Goal: Task Accomplishment & Management: Complete application form

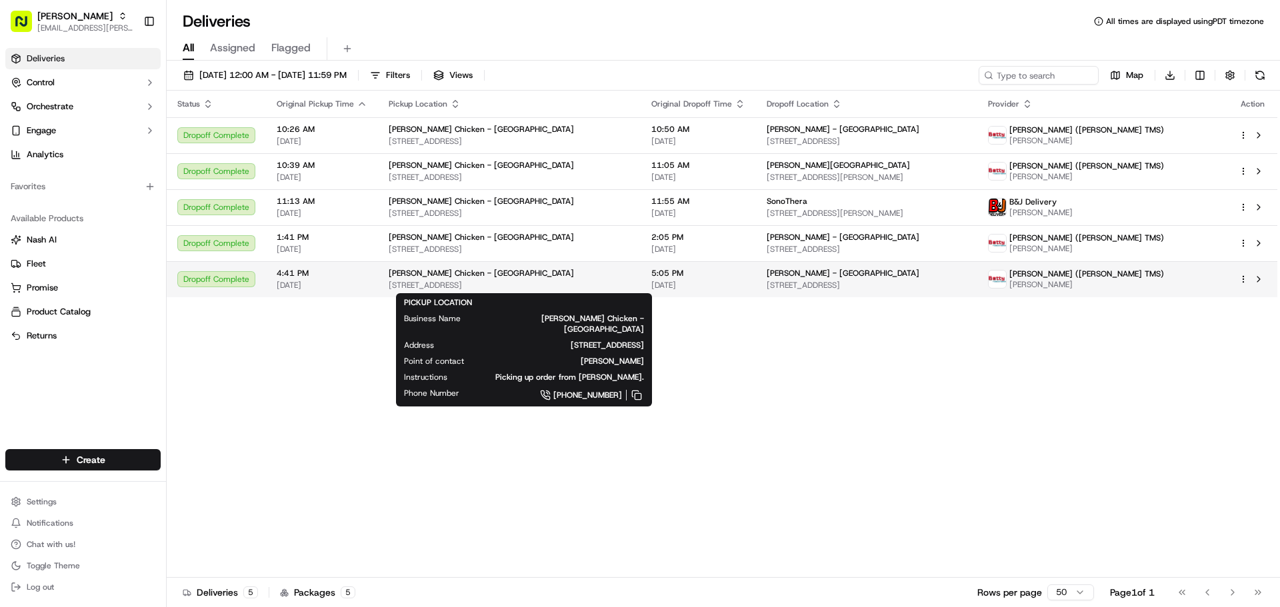
click at [569, 288] on span "[STREET_ADDRESS]" at bounding box center [509, 285] width 241 height 11
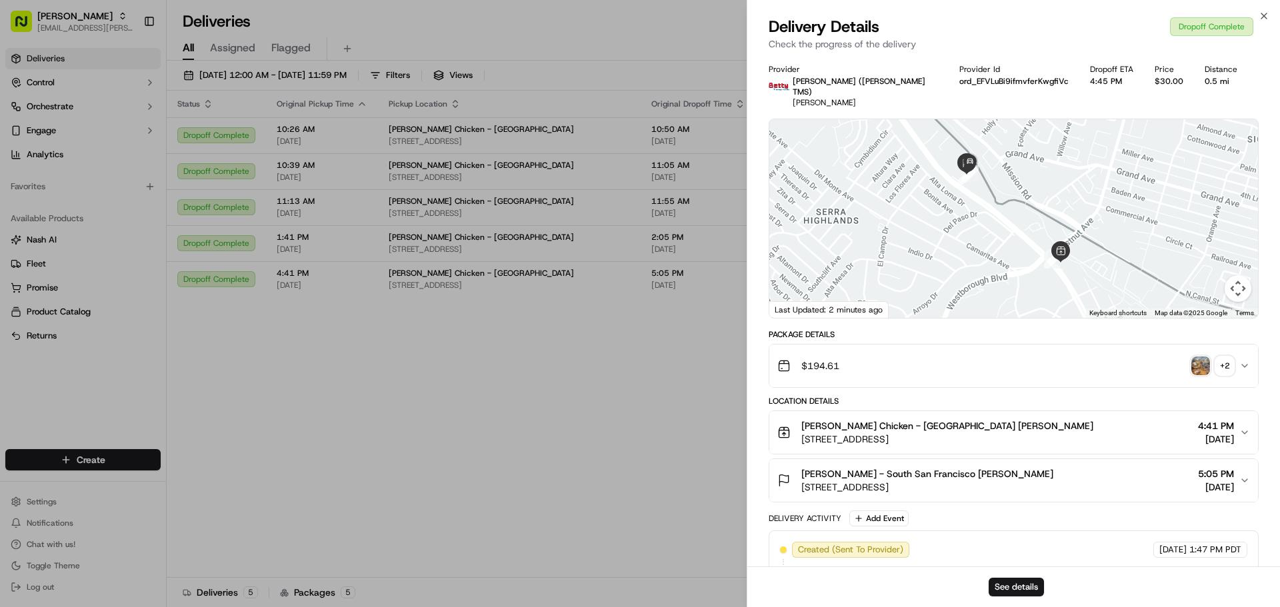
click at [1197, 358] on img "button" at bounding box center [1200, 366] width 19 height 19
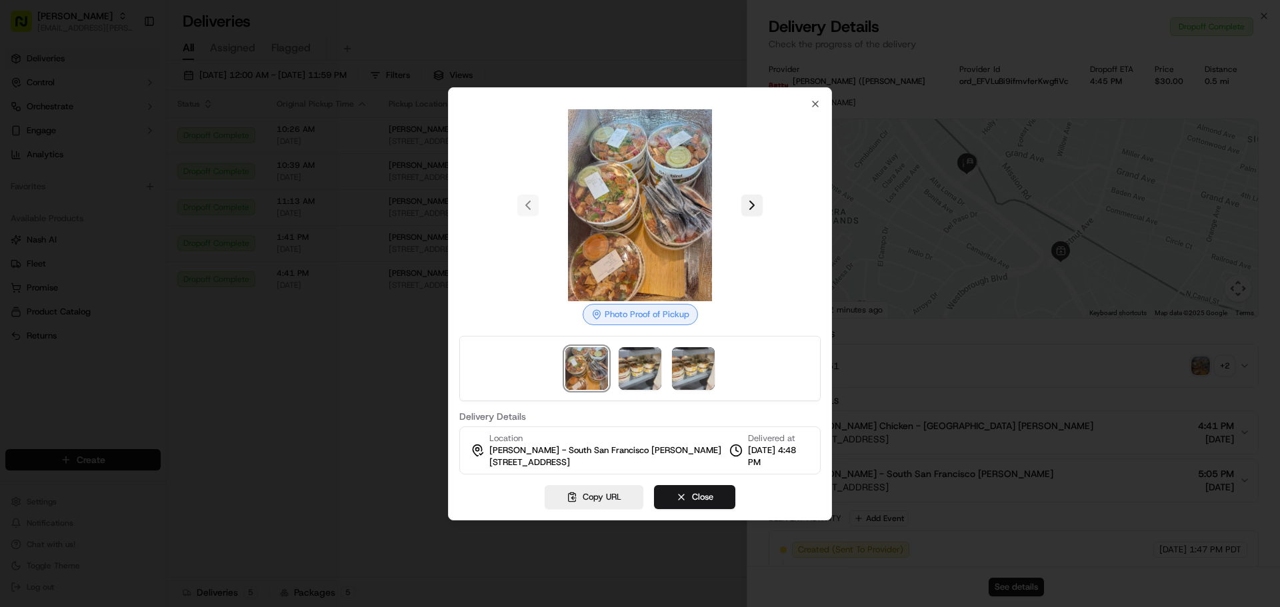
click at [752, 203] on button at bounding box center [751, 205] width 21 height 21
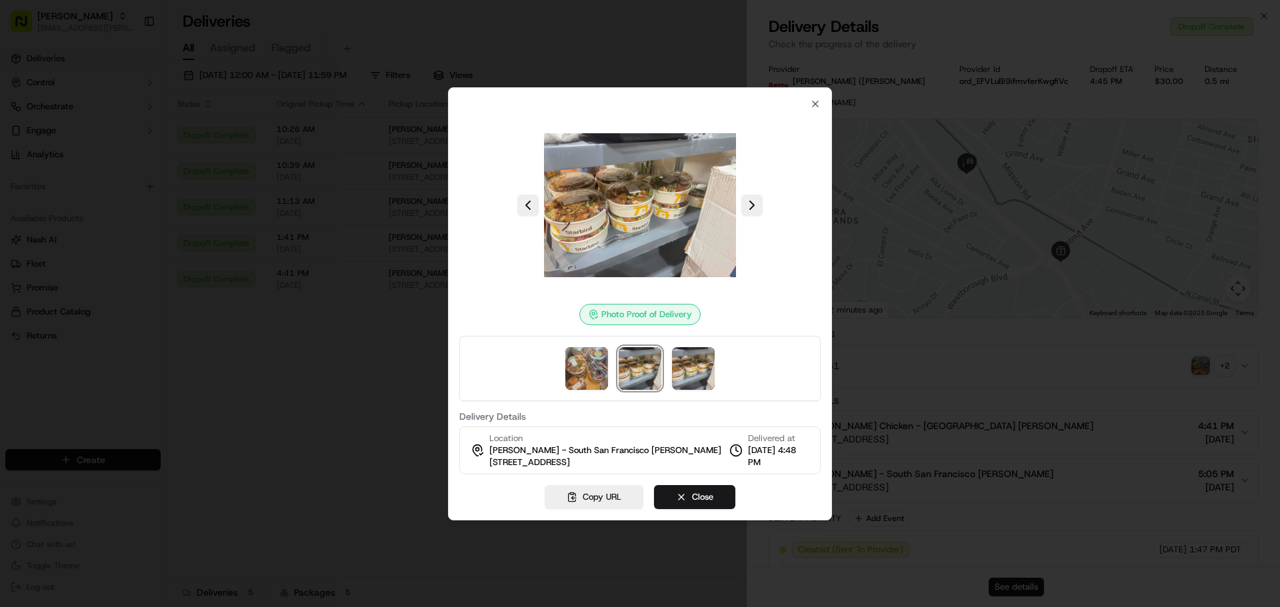
click at [398, 363] on div at bounding box center [640, 303] width 1280 height 607
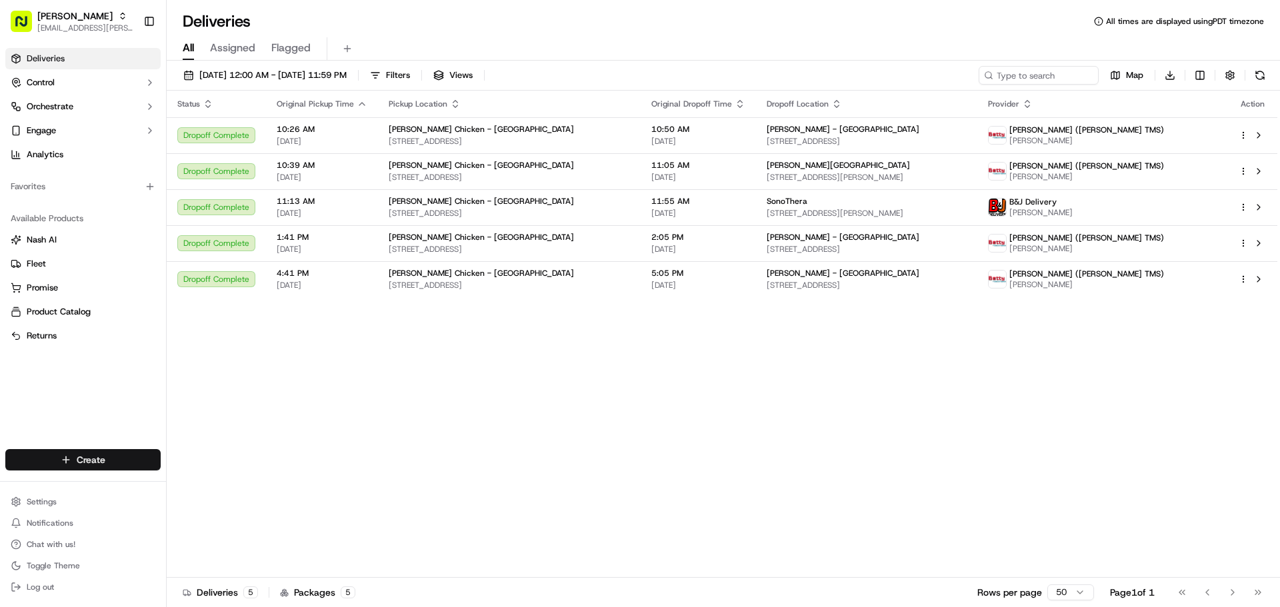
click at [83, 454] on html "Starbird [EMAIL_ADDRESS][PERSON_NAME][DOMAIN_NAME] Toggle Sidebar Deliveries Co…" at bounding box center [640, 303] width 1280 height 607
click at [181, 477] on link "Delivery" at bounding box center [241, 485] width 149 height 24
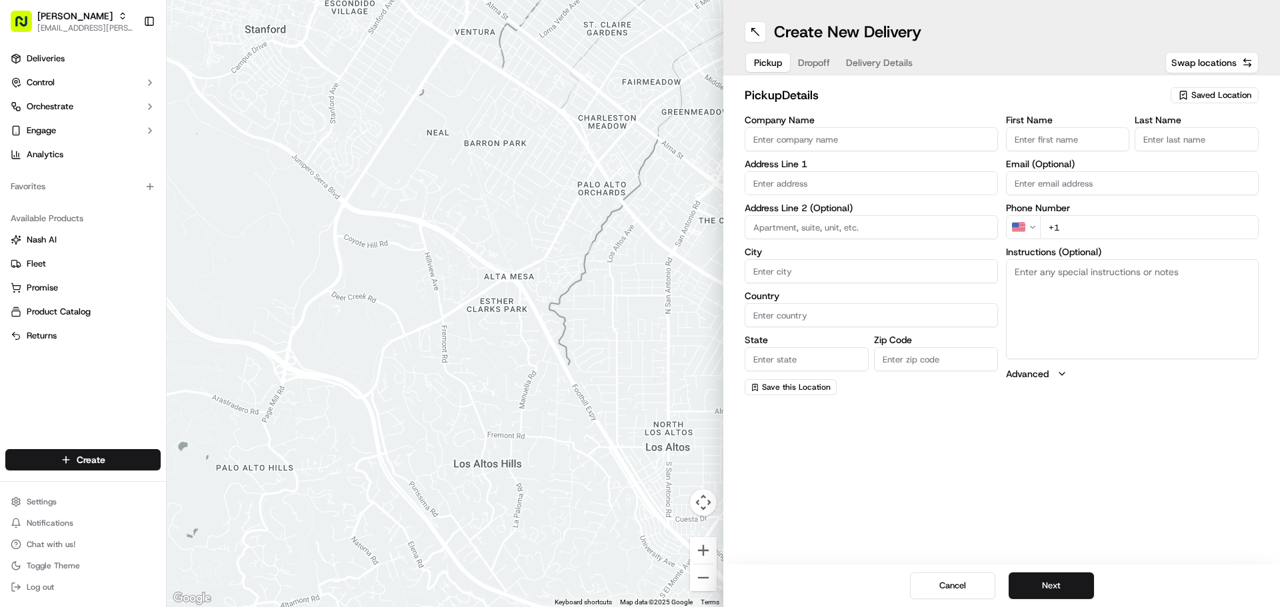
click at [1222, 92] on span "Saved Location" at bounding box center [1221, 95] width 60 height 12
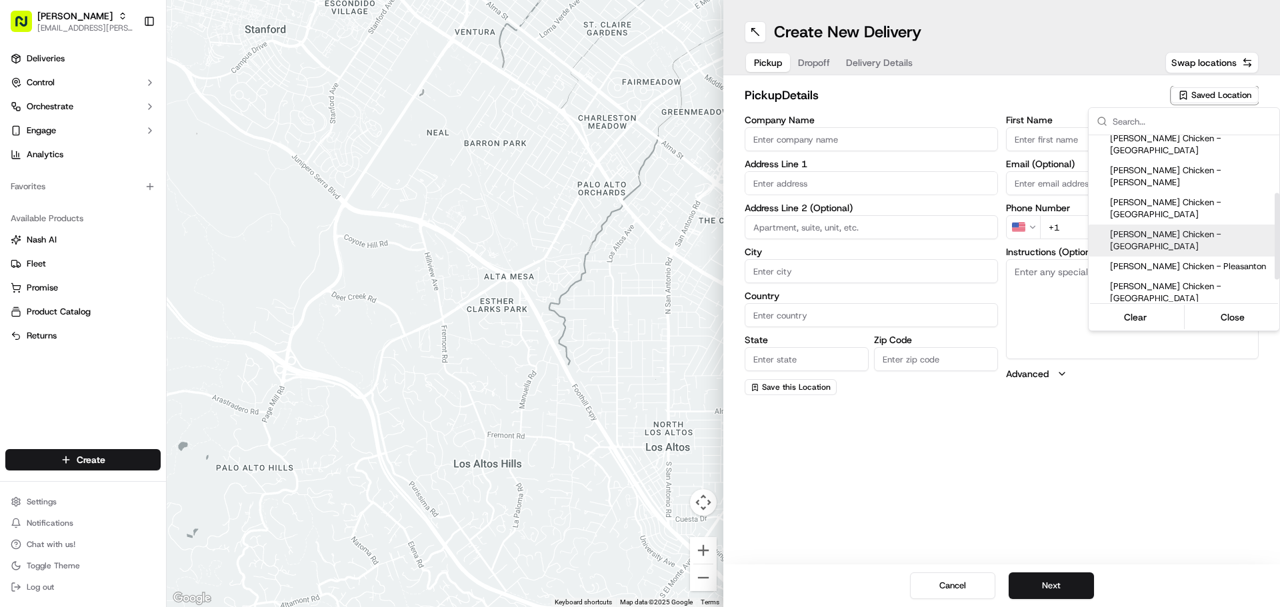
scroll to position [133, 0]
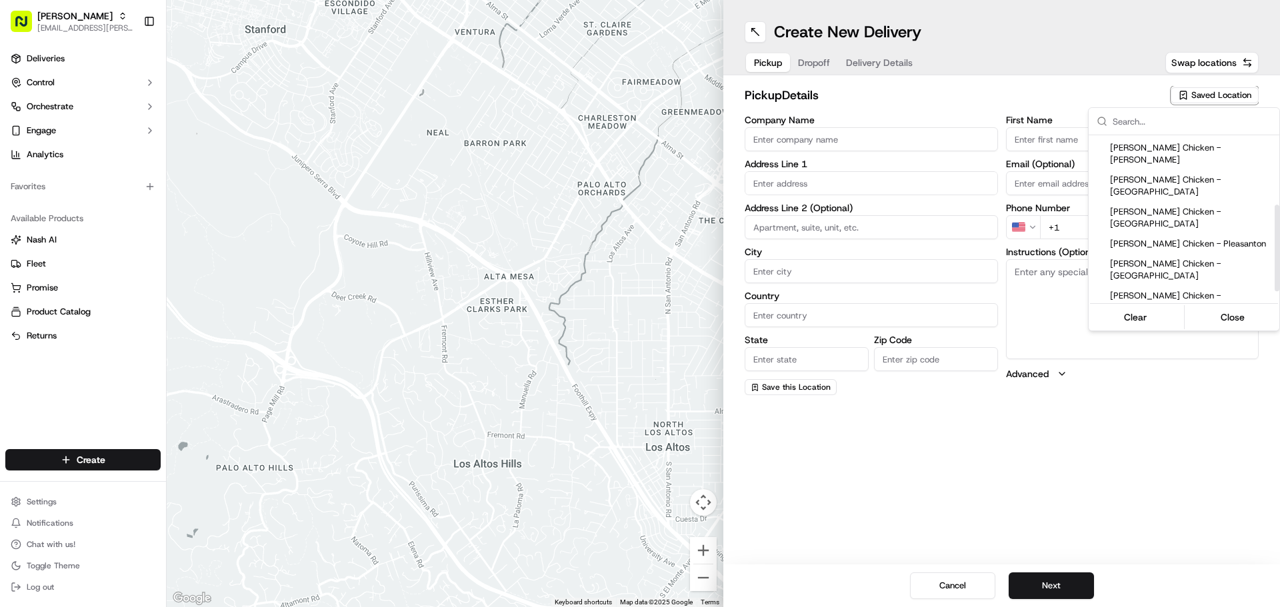
click at [1207, 386] on span "Starbird Chicken - Sunnyvale" at bounding box center [1192, 398] width 164 height 24
type input "Starbird Chicken - Sunnyvale"
type input "1241 W El Camino Real"
type input "Sunnyvale"
type input "US"
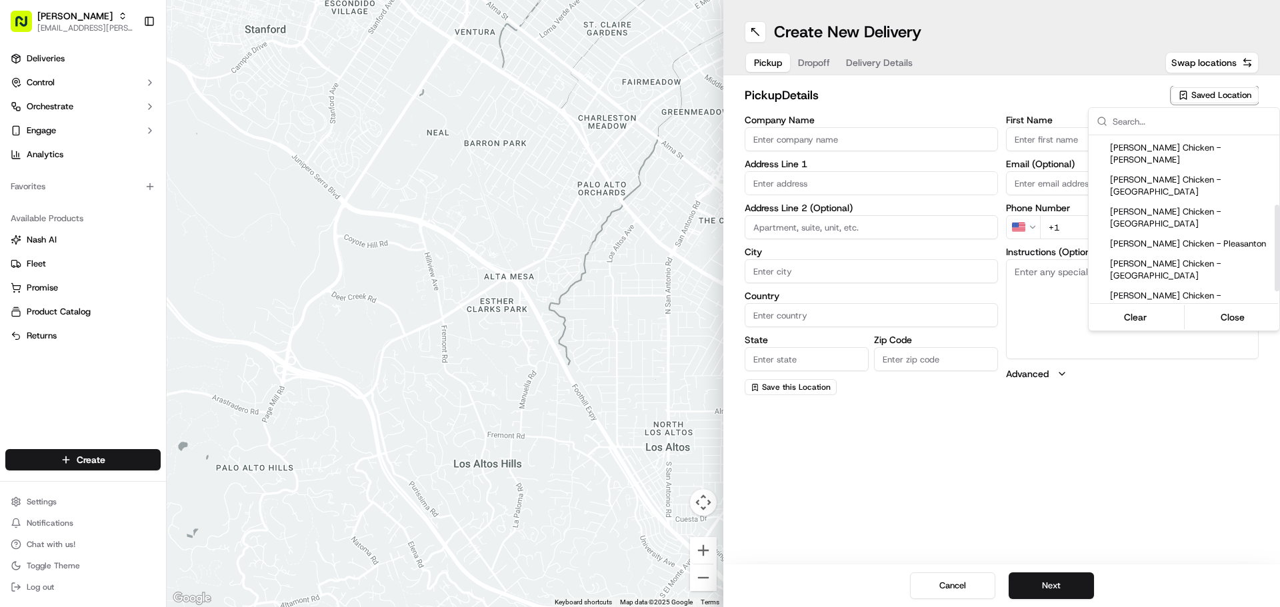
type input "CA"
type input "94086"
type input "Khoi"
type input "Nguyen"
type input "+1 408 886 1461"
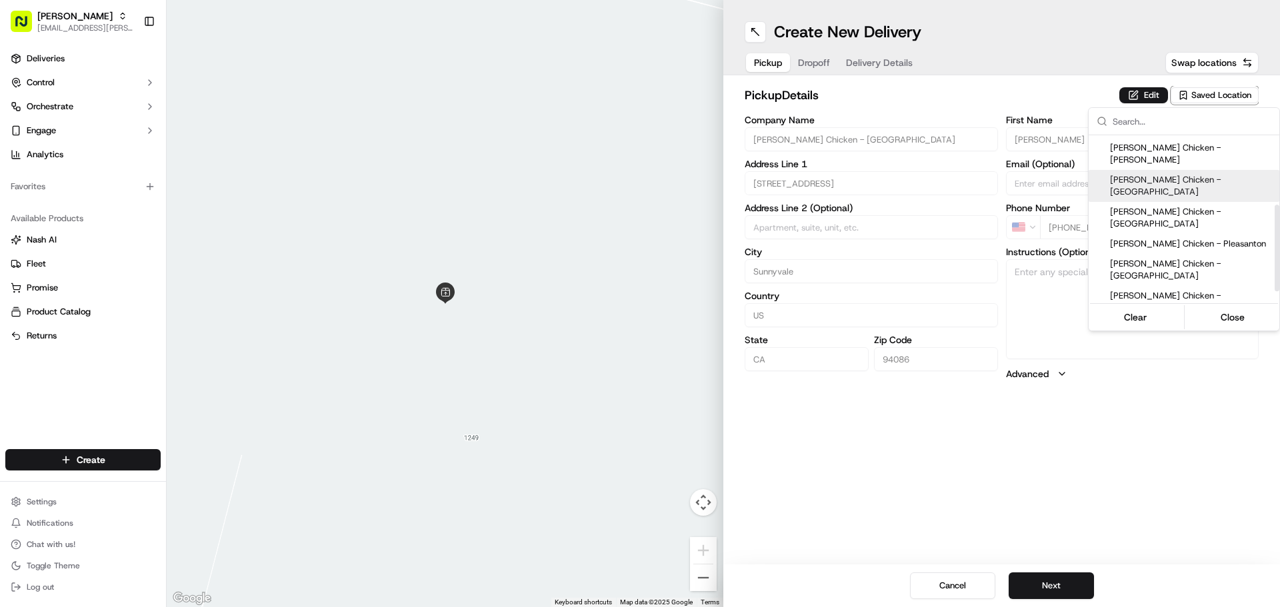
click at [1137, 95] on html "Starbird max.wills@starbirdchicken.com Toggle Sidebar Deliveries Control Orches…" at bounding box center [640, 303] width 1280 height 607
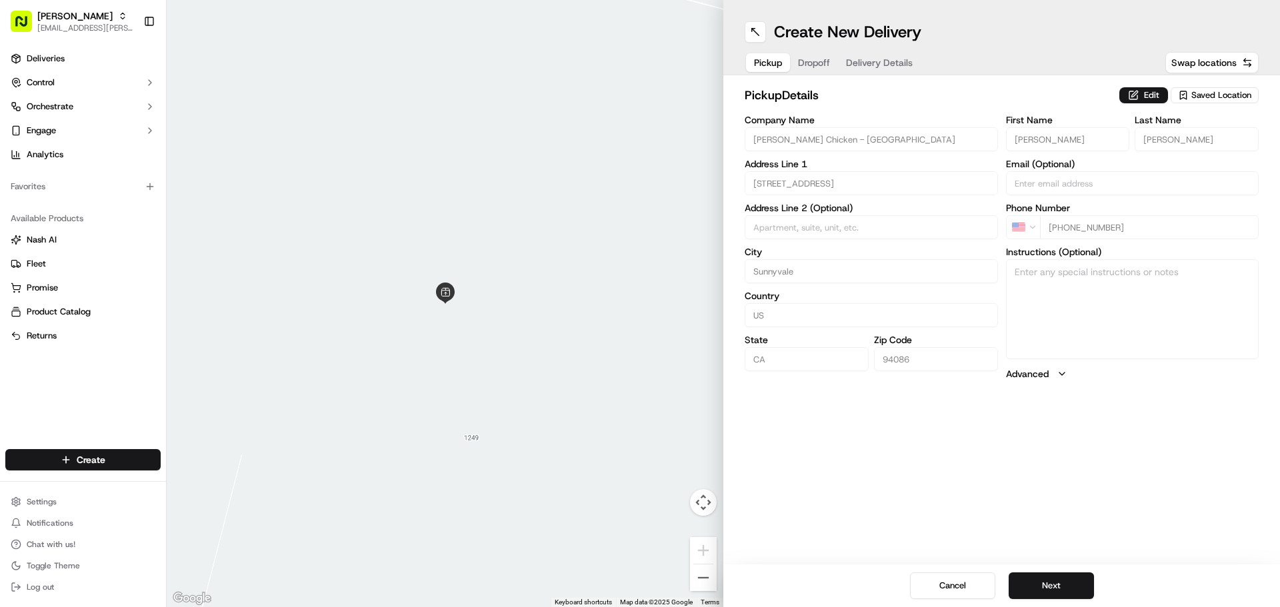
click at [1137, 95] on button "Edit" at bounding box center [1143, 95] width 49 height 16
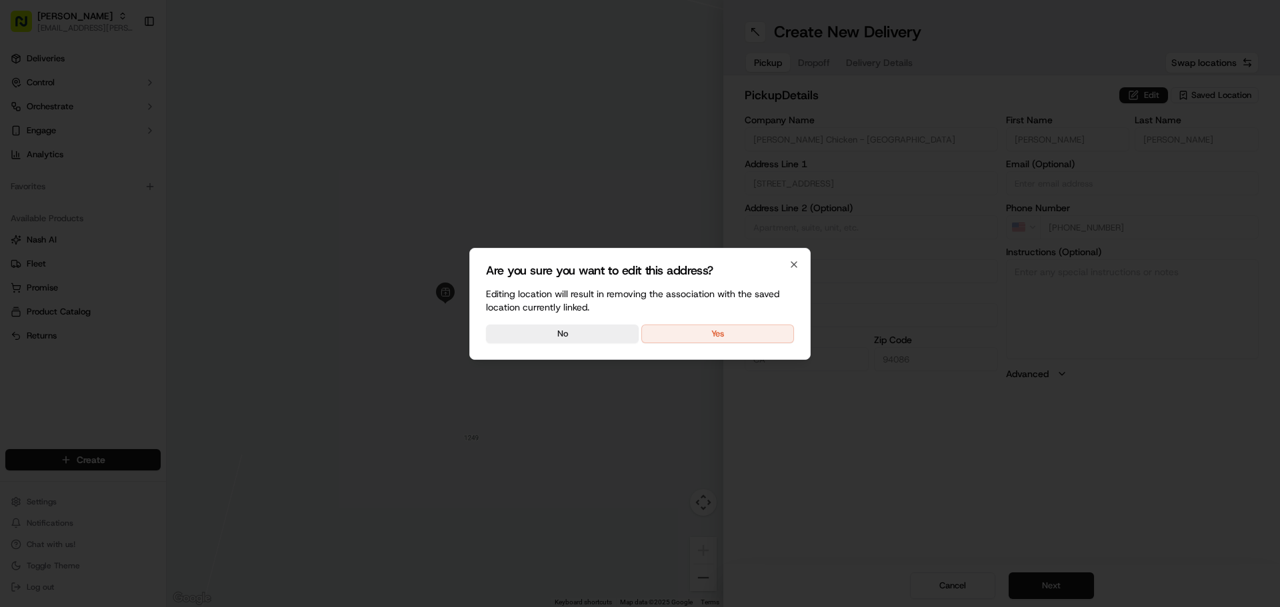
click at [741, 331] on button "Yes" at bounding box center [717, 334] width 153 height 19
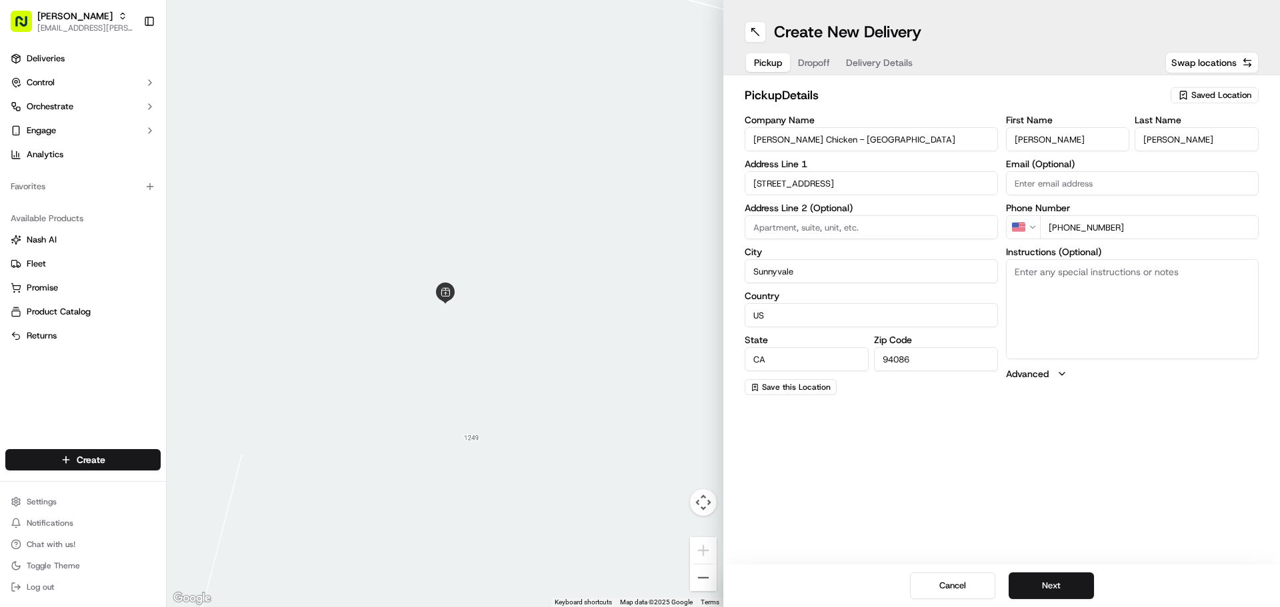
click at [1113, 325] on textarea "Instructions (Optional)" at bounding box center [1132, 309] width 253 height 100
type textarea "Picking up order from Cater2Me."
click at [1067, 580] on button "Next" at bounding box center [1051, 586] width 85 height 27
click at [896, 140] on input "Company Name" at bounding box center [871, 139] width 253 height 24
type input "Luminar Technologies"
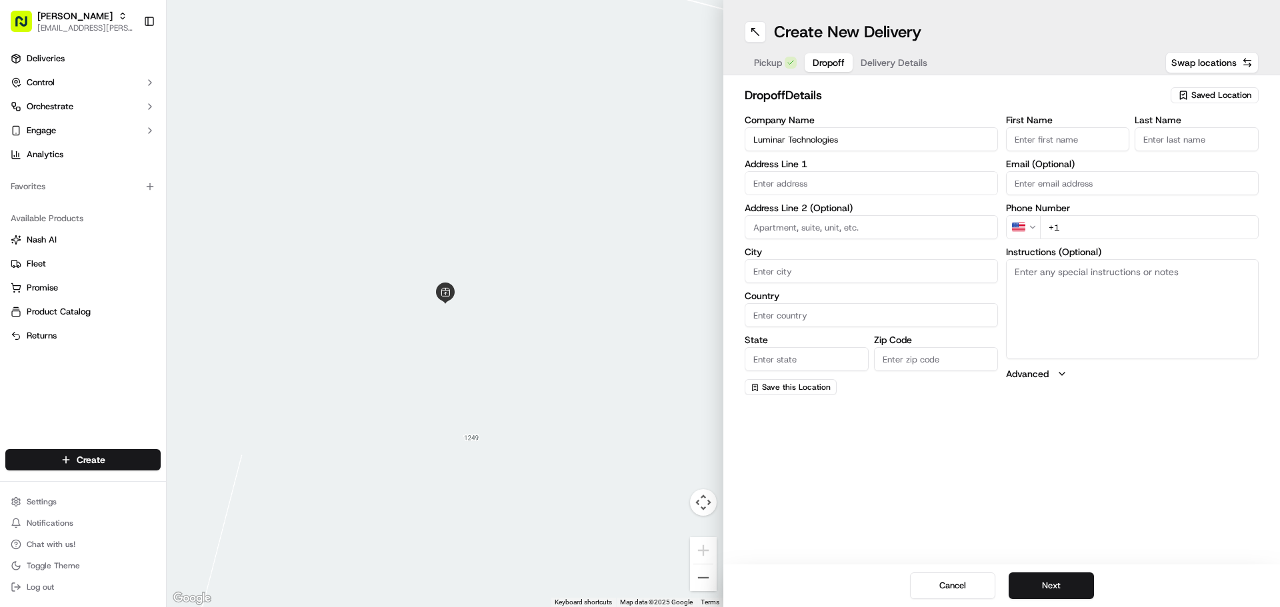
type input "380 North Pastoria Avenue"
type input "Sunnyvale"
type input "United States"
type input "CA"
type input "94085"
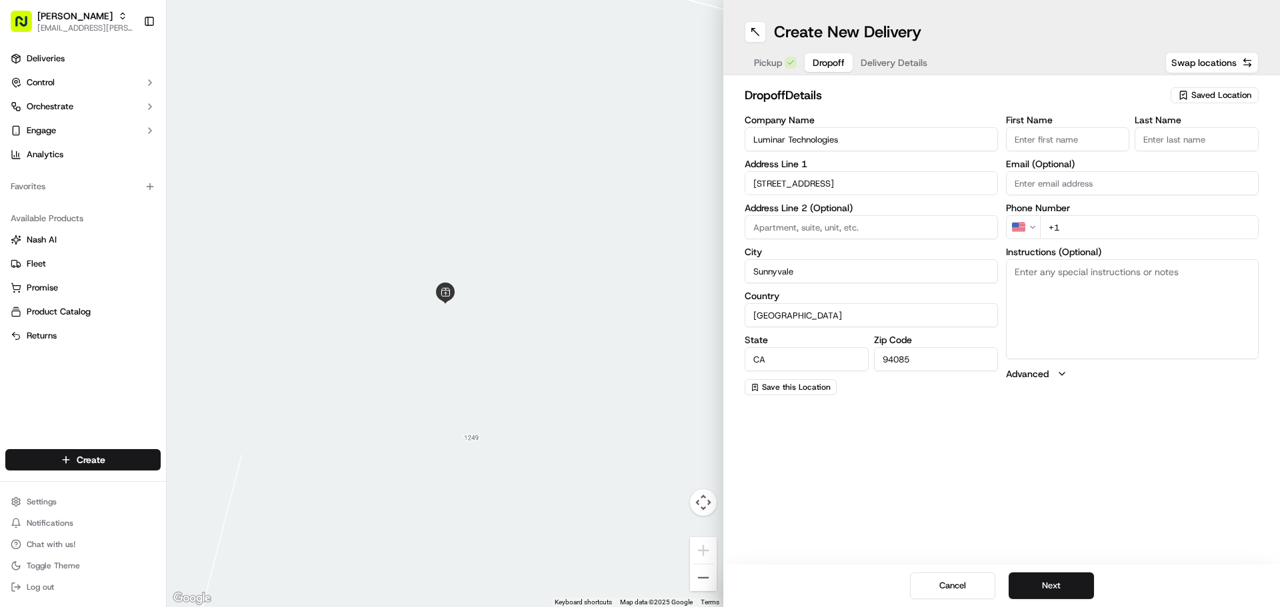
type input "Michelle"
type input "Mejia"
click at [873, 181] on input "380 North Pastoria Avenue" at bounding box center [871, 183] width 253 height 24
drag, startPoint x: 875, startPoint y: 181, endPoint x: 687, endPoint y: 167, distance: 187.9
click at [687, 167] on div "To navigate the map with touch gestures double-tap and hold your finger on the …" at bounding box center [723, 303] width 1113 height 607
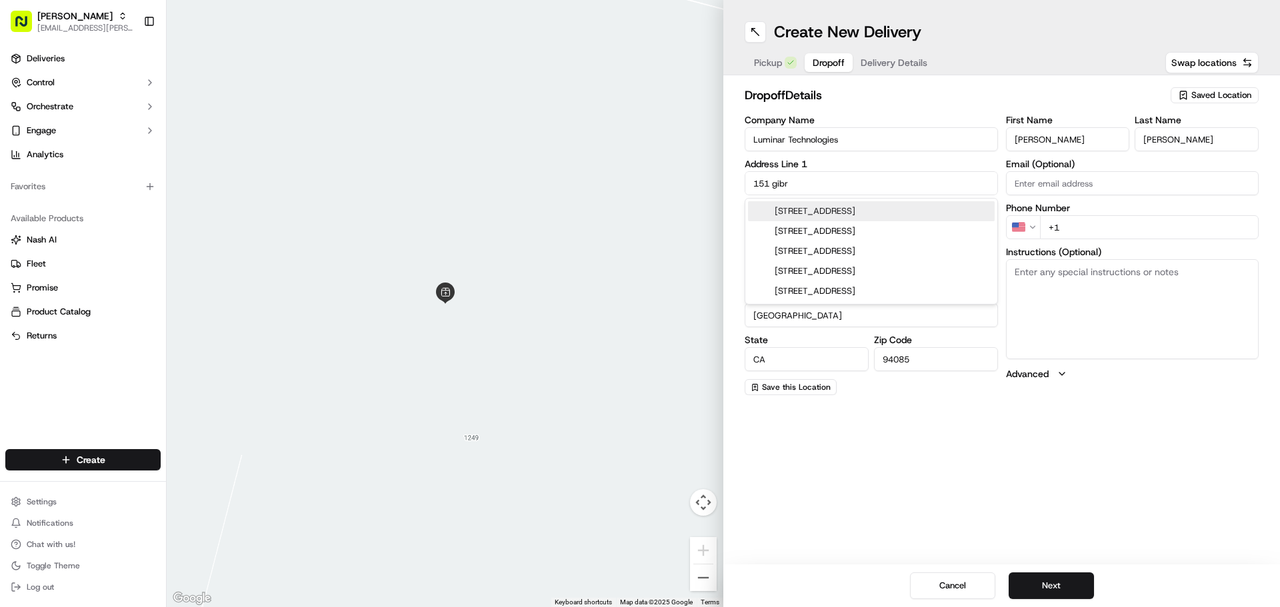
click at [873, 217] on div "151 Gibraltar Court, Sunnyvale, CA" at bounding box center [871, 211] width 247 height 20
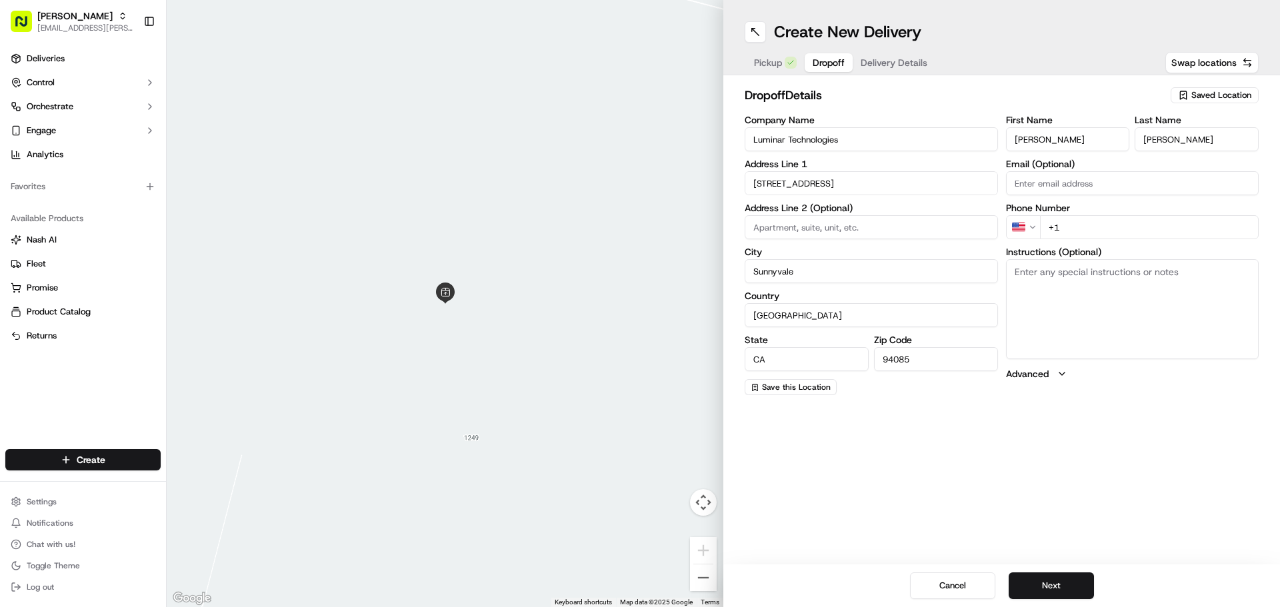
type input "151 Gibraltar Ct, Sunnyvale, CA 94089, USA"
type input "94089"
type input "151 Gibraltar Court"
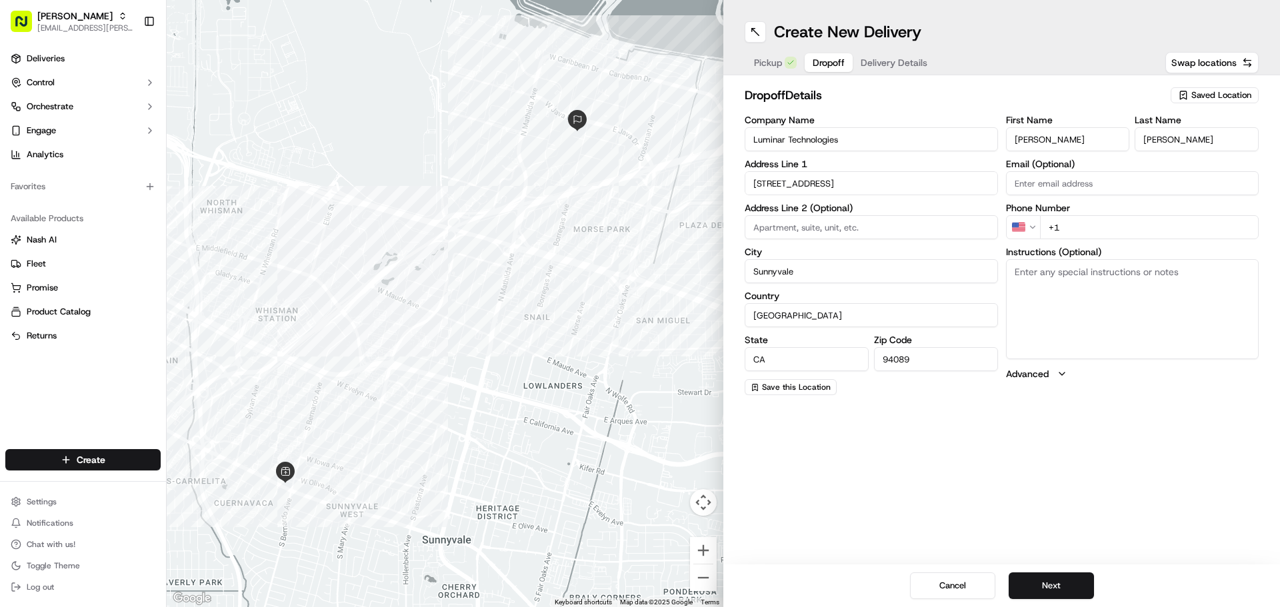
click at [1098, 228] on input "+1" at bounding box center [1149, 227] width 219 height 24
paste input "650 660 5369"
type input "+1 650 660 5369"
click at [1129, 282] on textarea "Instructions (Optional)" at bounding box center [1132, 309] width 253 height 100
paste textarea ">Park right in front >Enter through the front entrance, Ring the doorbell >Some…"
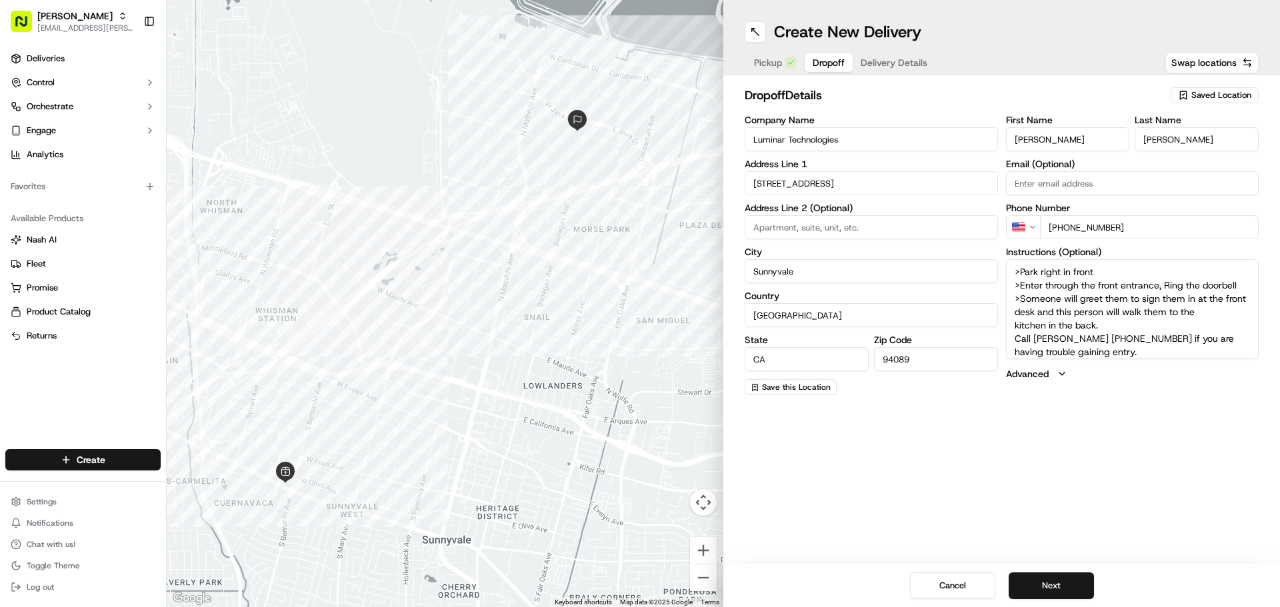
type textarea ">Park right in front >Enter through the front entrance, Ring the doorbell >Some…"
click at [1123, 435] on div "Create New Delivery Pickup Dropoff Delivery Details Swap locations dropoff Deta…" at bounding box center [1001, 303] width 557 height 607
click at [1042, 588] on button "Next" at bounding box center [1051, 586] width 85 height 27
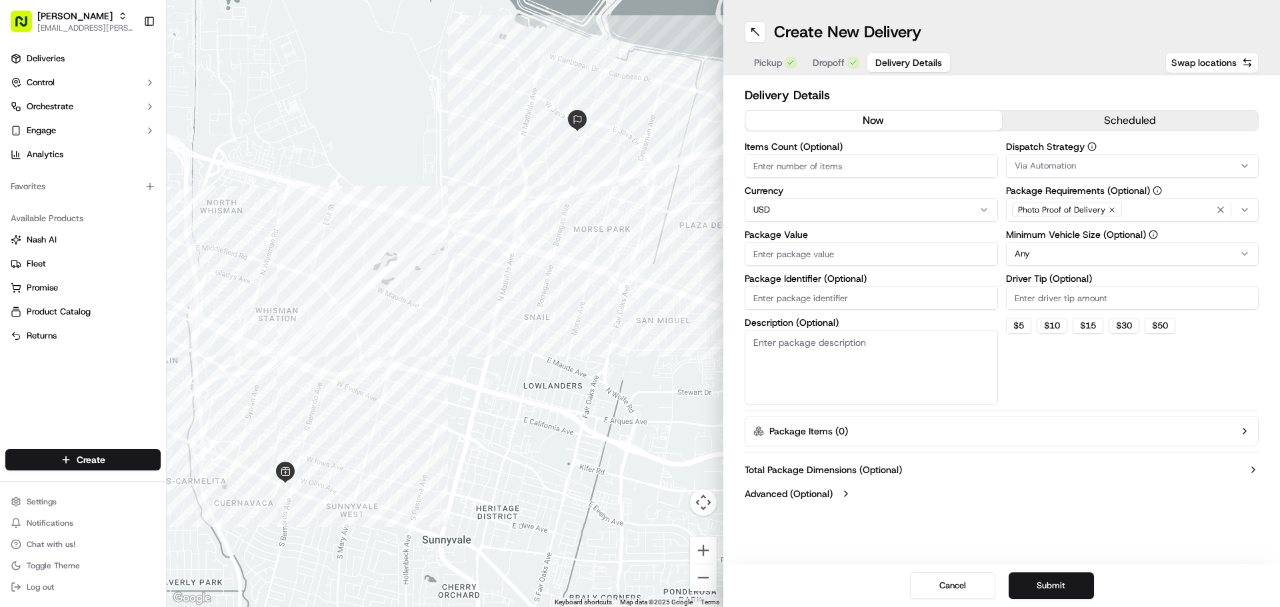
click at [1107, 123] on button "scheduled" at bounding box center [1130, 121] width 257 height 20
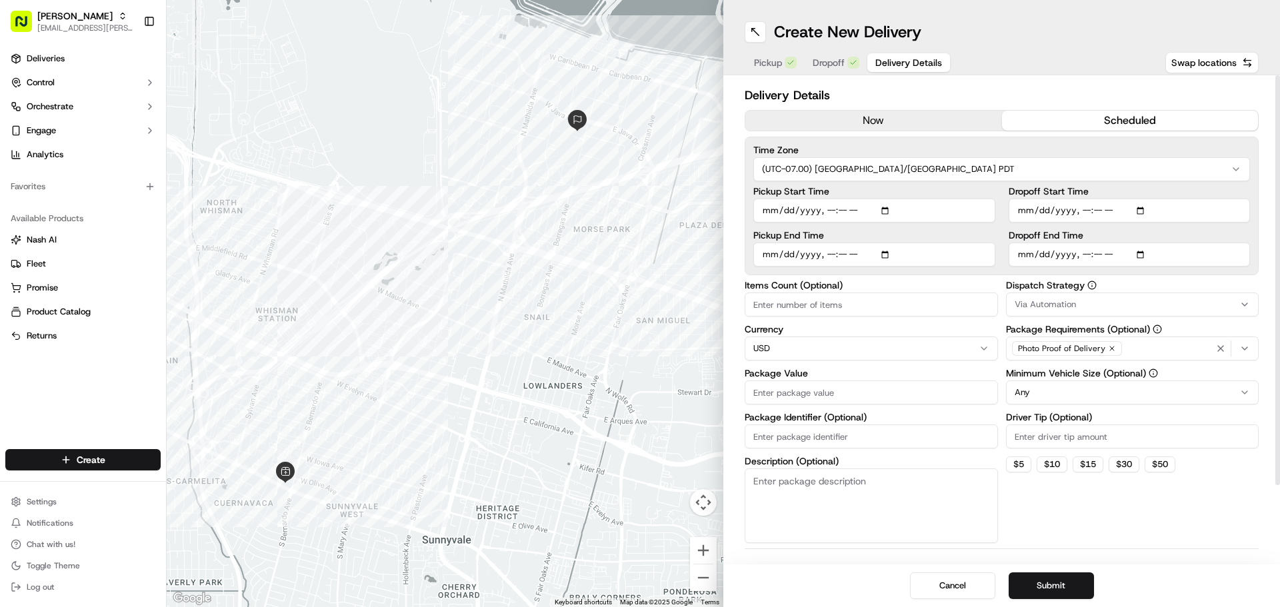
click at [861, 297] on input "Items Count (Optional)" at bounding box center [871, 305] width 253 height 24
type input "14"
click at [1081, 430] on input "Driver Tip (Optional)" at bounding box center [1132, 437] width 253 height 24
type input "10.00"
click at [960, 389] on input "Package Value" at bounding box center [871, 393] width 253 height 24
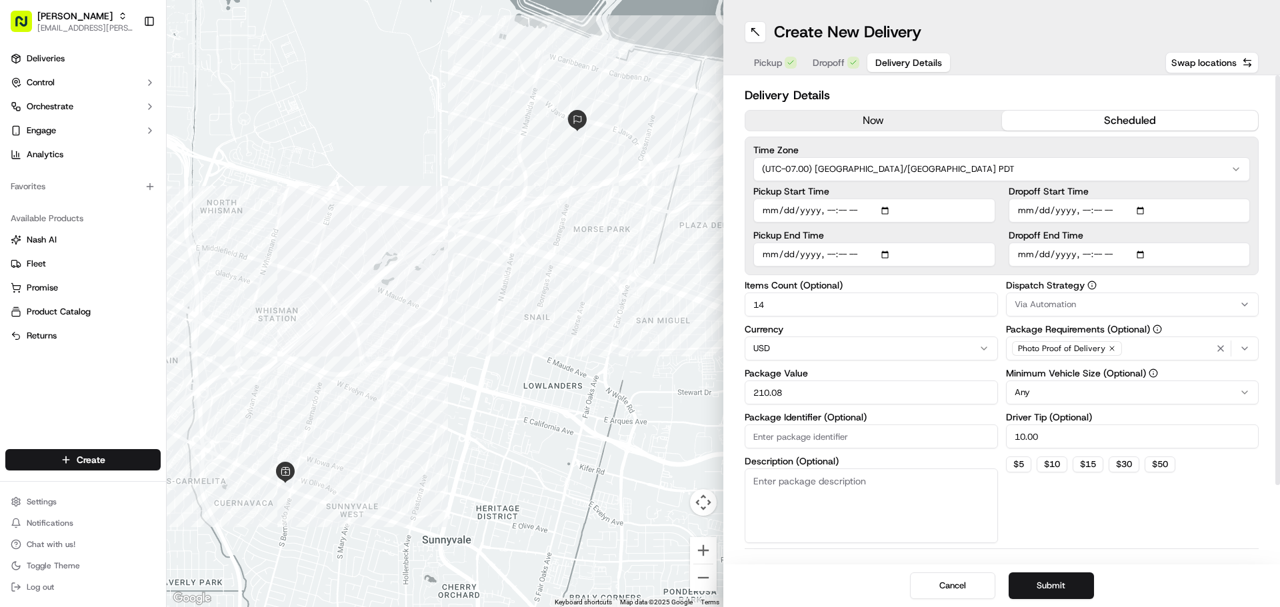
type input "210.08"
click at [1125, 300] on div "Via Automation" at bounding box center [1132, 305] width 247 height 12
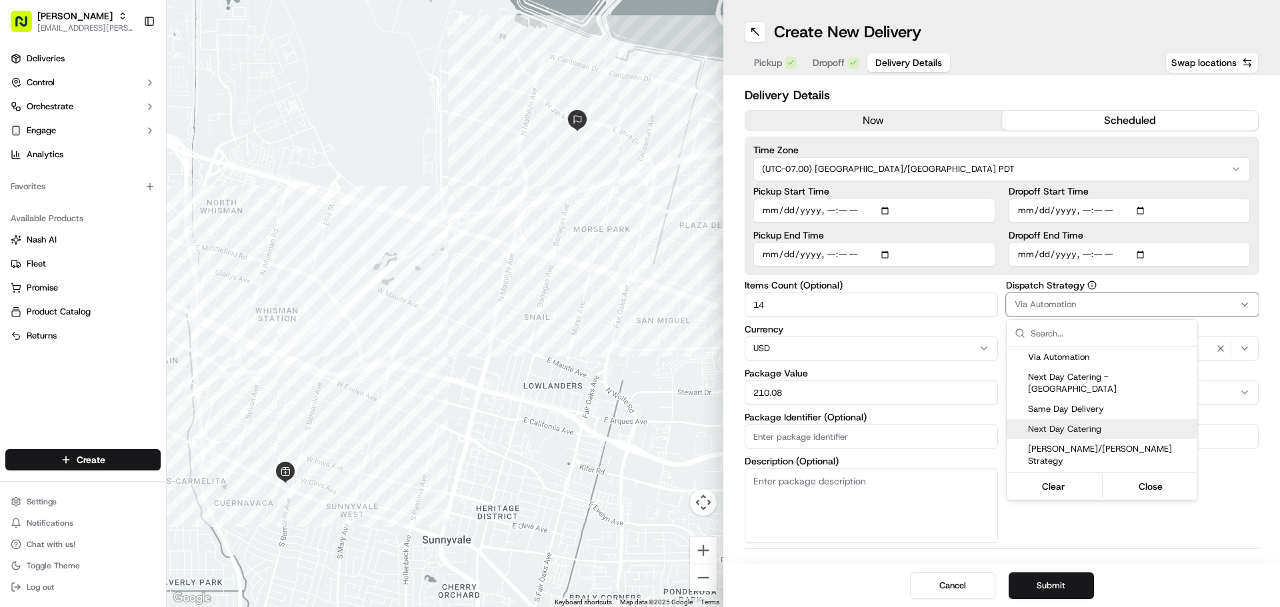
click at [1087, 423] on span "Next Day Catering" at bounding box center [1110, 429] width 164 height 12
click at [1259, 491] on html "Starbird max.wills@starbirdchicken.com Toggle Sidebar Deliveries Control Orches…" at bounding box center [640, 303] width 1280 height 607
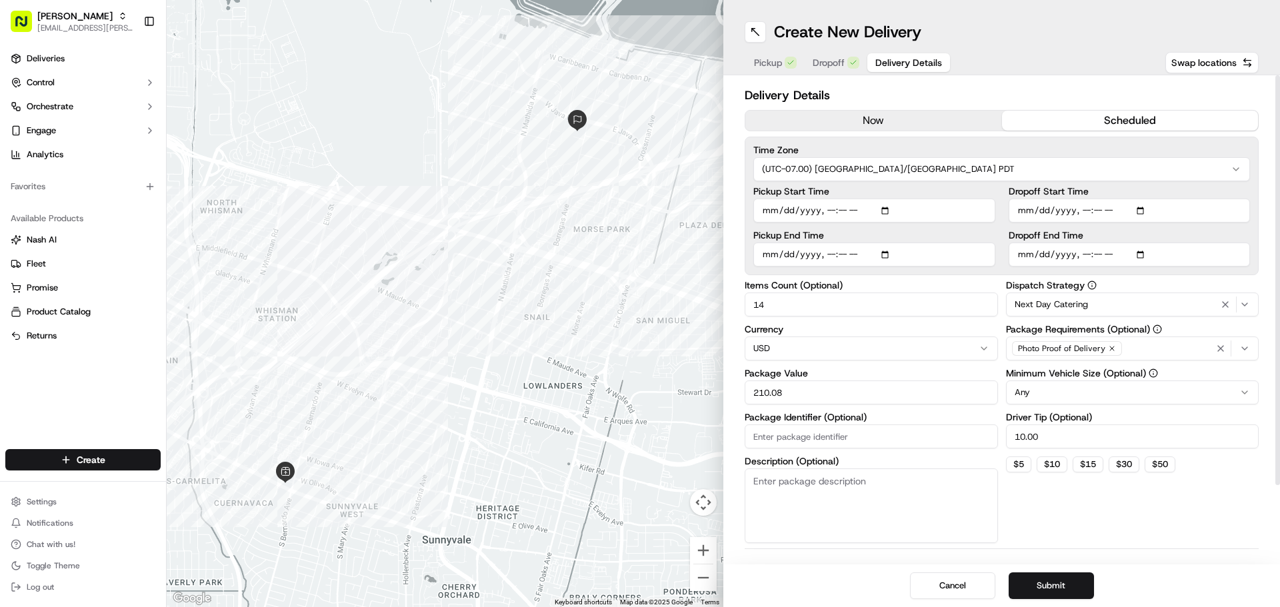
click at [1142, 253] on input "Dropoff End Time" at bounding box center [1130, 255] width 242 height 24
type input "2025-09-17T11:35"
click at [1145, 210] on input "Dropoff Start Time" at bounding box center [1130, 211] width 242 height 24
type input "2025-09-17T11:15"
click at [1223, 497] on div "Dispatch Strategy Next Day Catering Package Requirements (Optional) Photo Proof…" at bounding box center [1132, 412] width 253 height 263
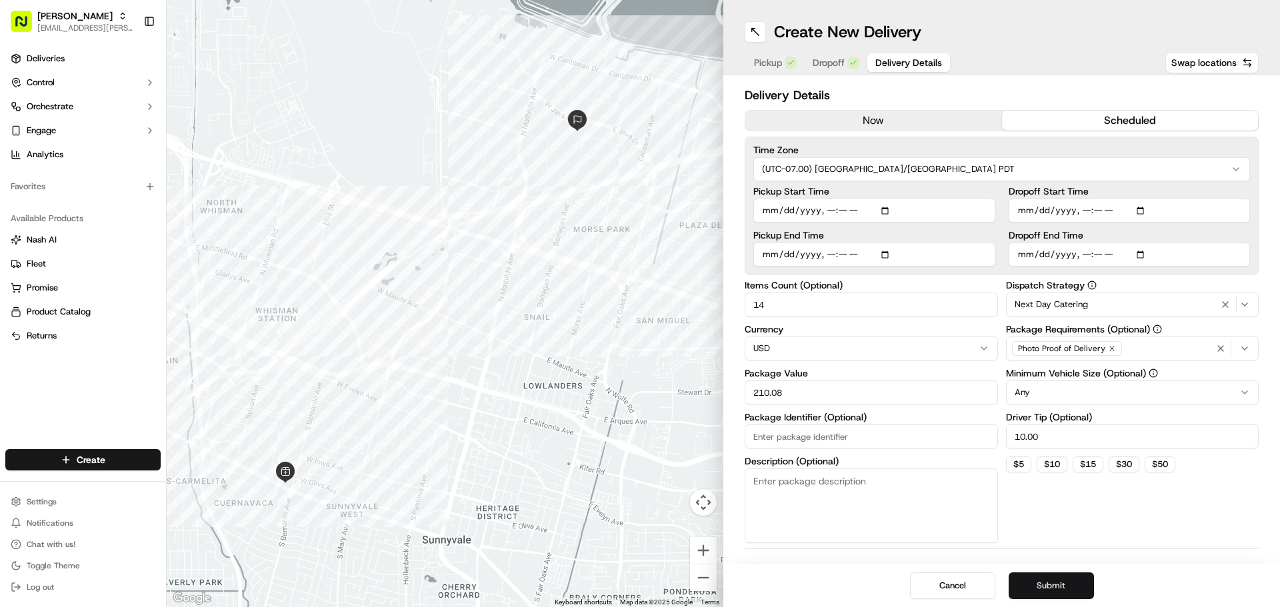
click at [1075, 583] on button "Submit" at bounding box center [1051, 586] width 85 height 27
